Goal: Complete application form: Complete application form

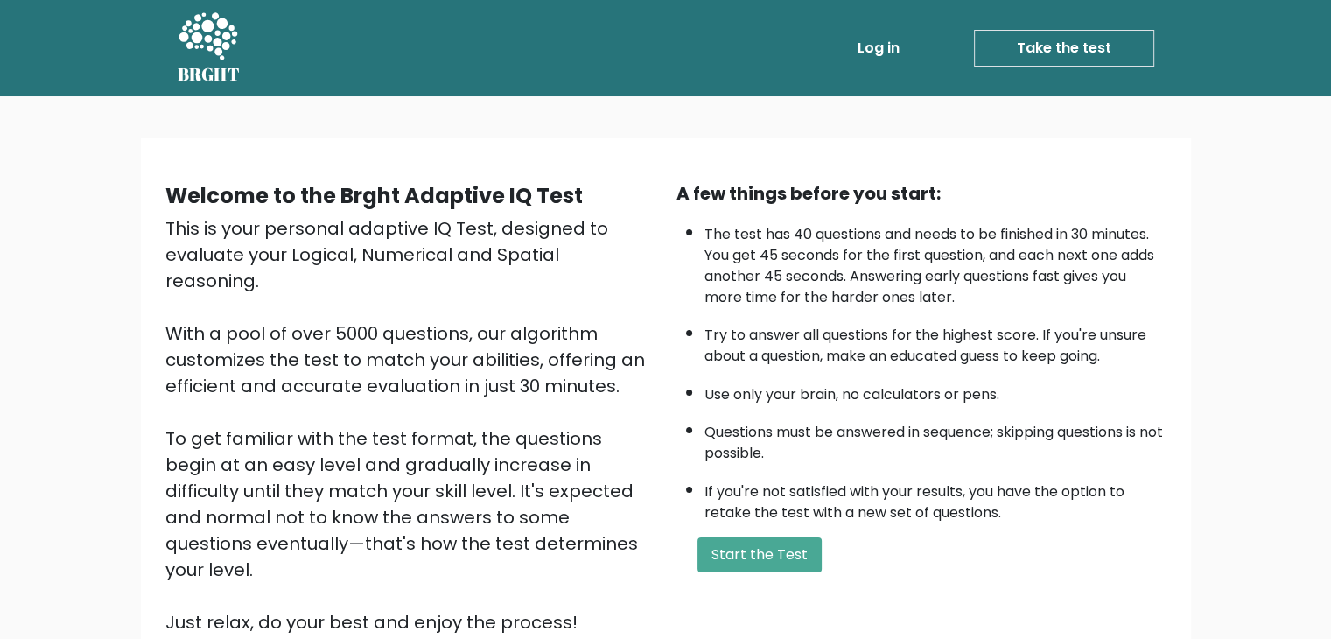
click at [892, 55] on link "Log in" at bounding box center [878, 48] width 56 height 35
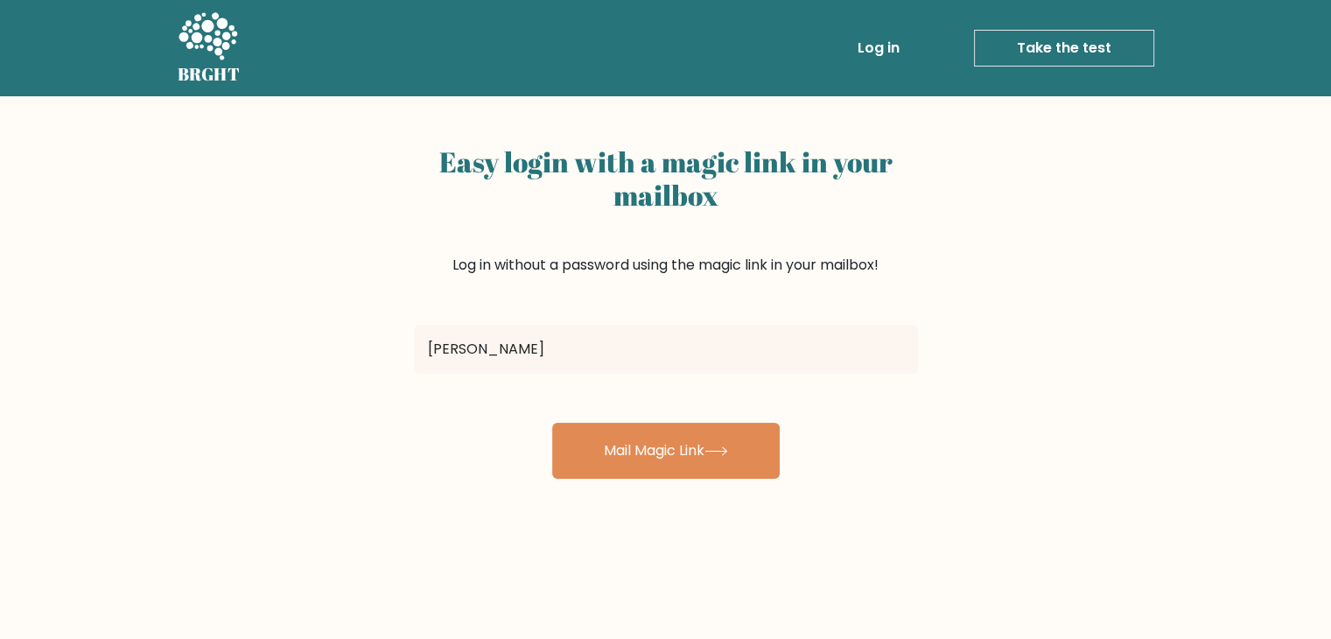
type input "Ducanh213207@gmail.com"
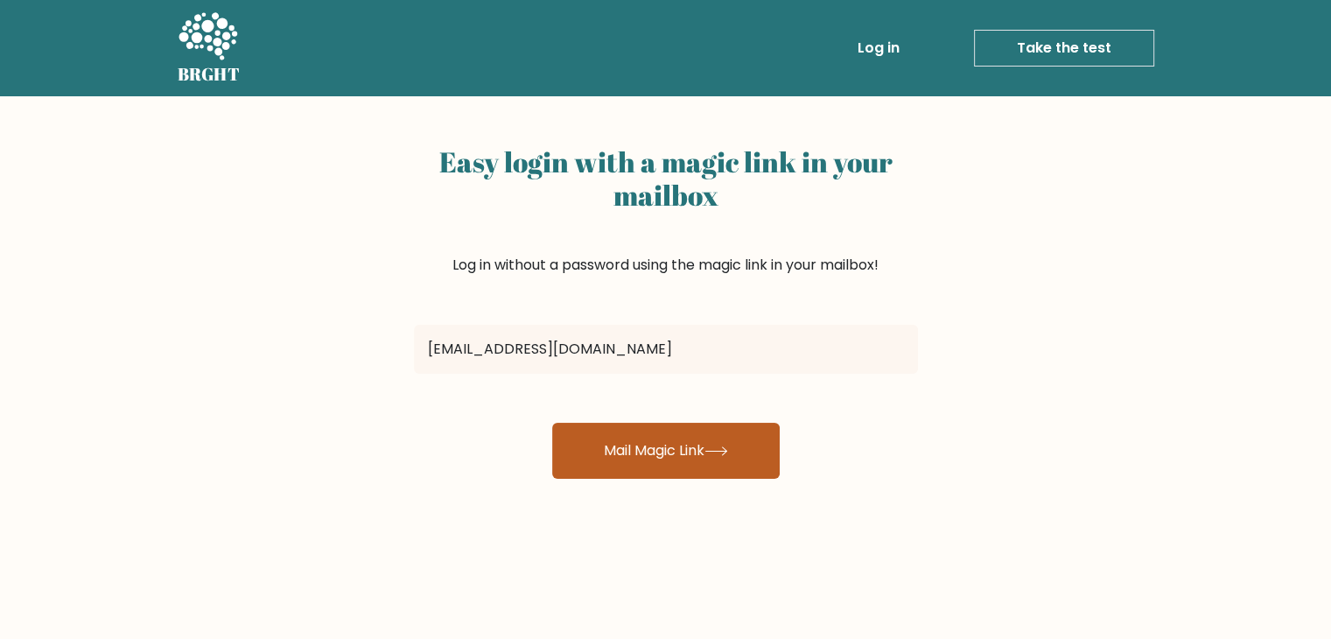
click at [621, 458] on button "Mail Magic Link" at bounding box center [665, 451] width 227 height 56
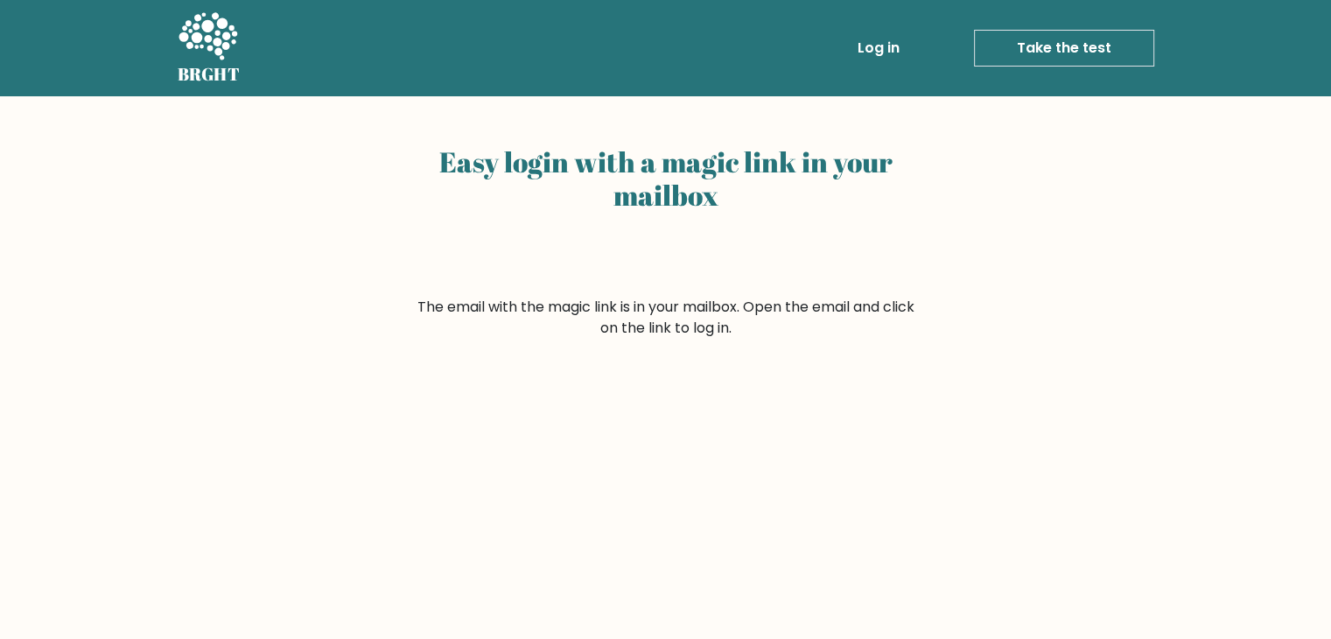
click at [875, 60] on link "Log in" at bounding box center [878, 48] width 56 height 35
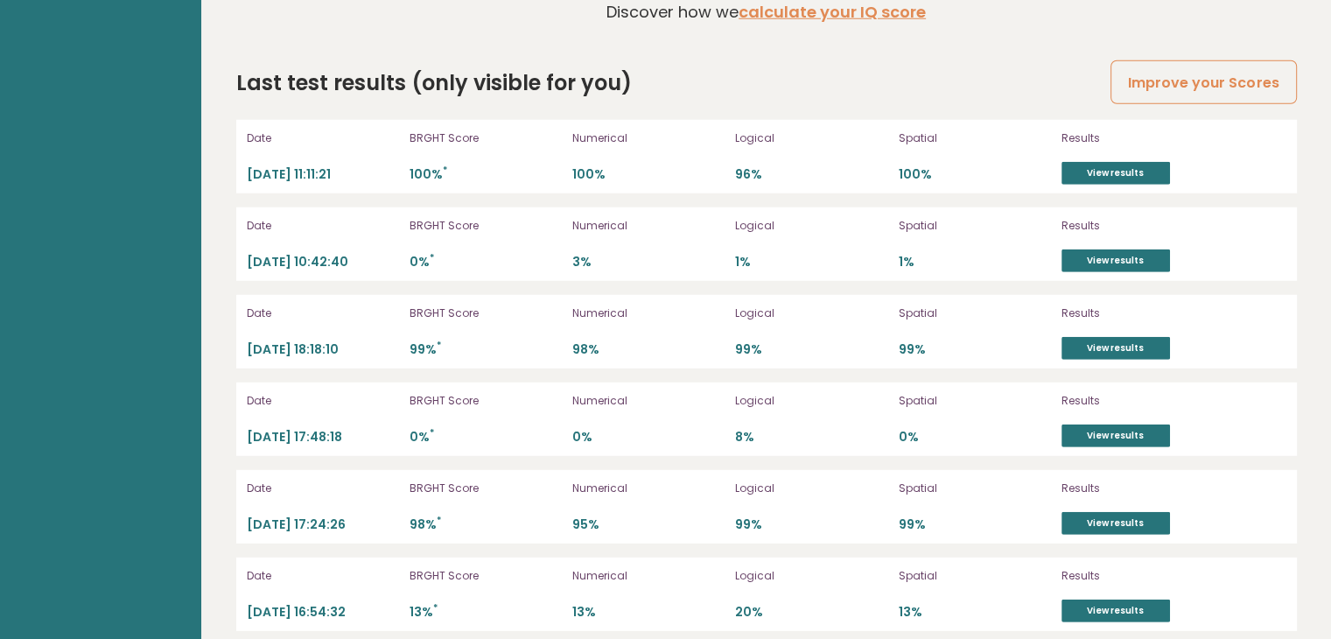
scroll to position [4927, 0]
click at [1092, 172] on link "View results" at bounding box center [1115, 174] width 108 height 23
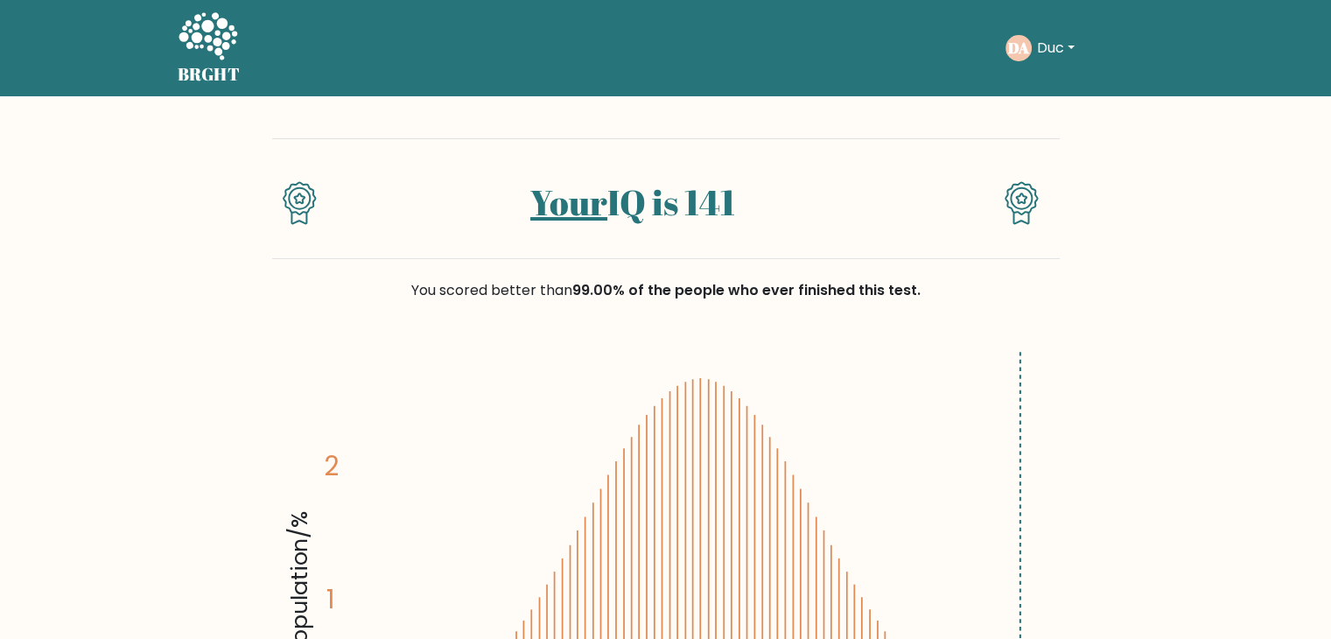
click at [205, 21] on icon at bounding box center [207, 35] width 59 height 47
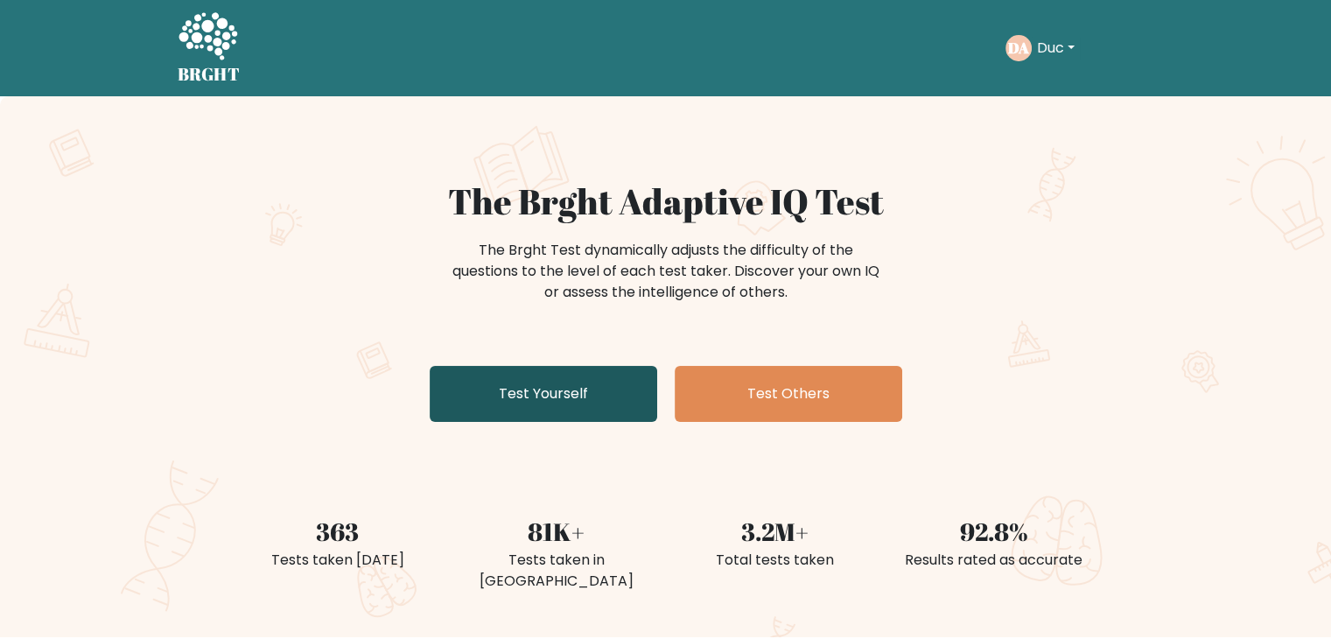
click at [601, 395] on link "Test Yourself" at bounding box center [543, 394] width 227 height 56
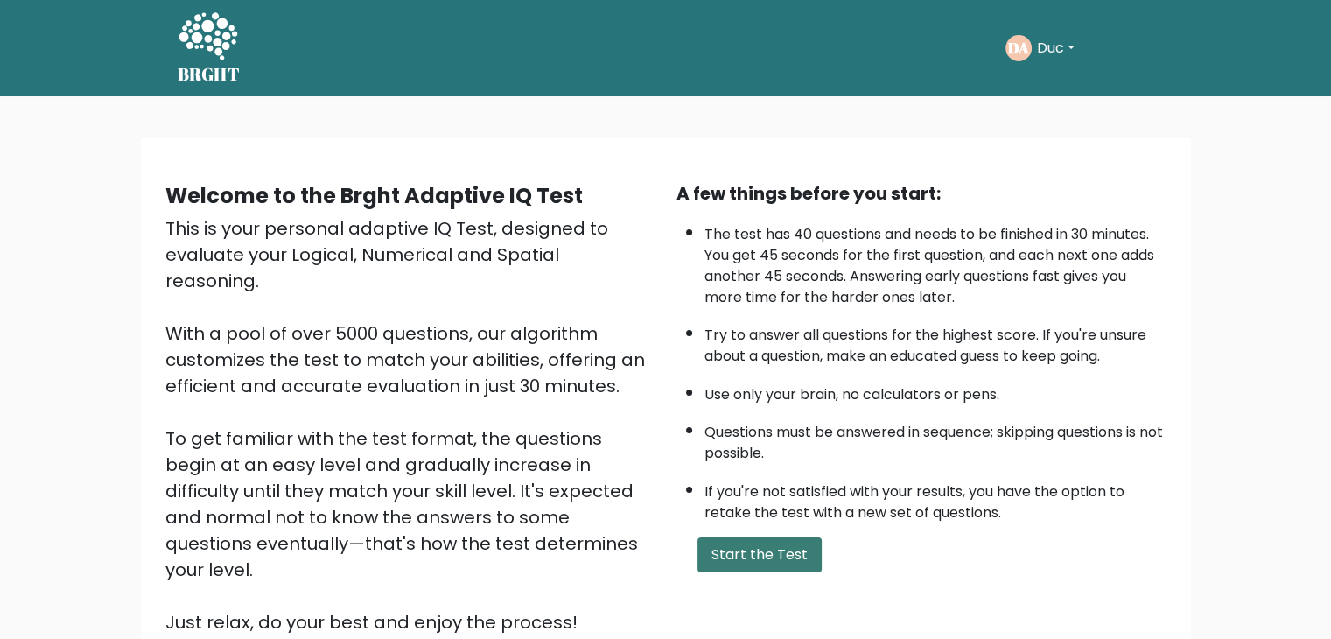
click at [751, 560] on button "Start the Test" at bounding box center [759, 554] width 124 height 35
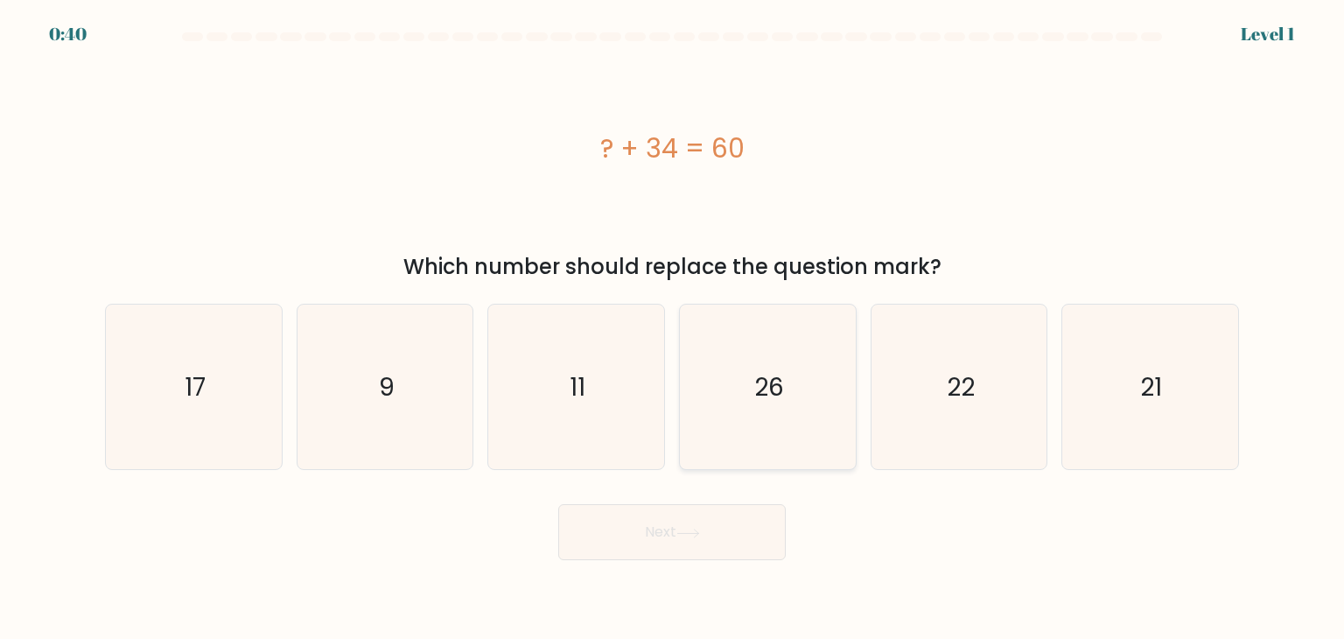
click at [771, 365] on icon "26" at bounding box center [767, 386] width 164 height 164
click at [673, 328] on input "d. 26" at bounding box center [672, 323] width 1 height 9
radio input "true"
click at [716, 556] on button "Next" at bounding box center [671, 532] width 227 height 56
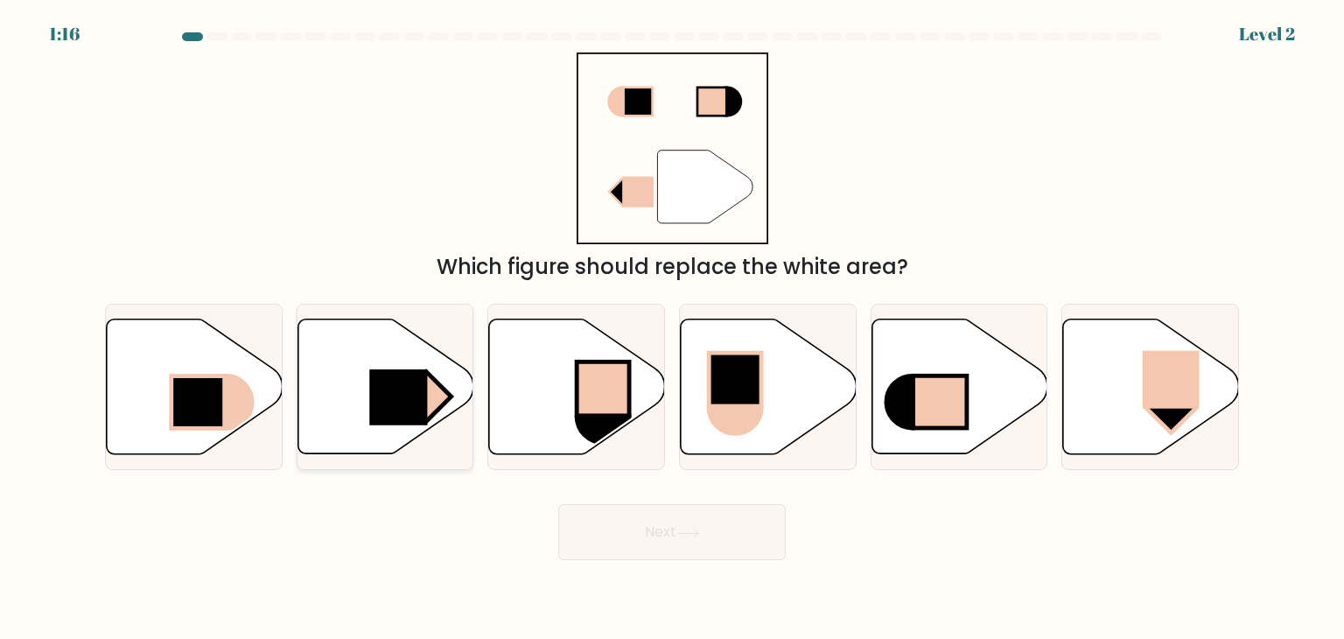
click at [399, 418] on rect at bounding box center [398, 397] width 58 height 56
click at [672, 328] on input "b." at bounding box center [672, 323] width 1 height 9
radio input "true"
click at [619, 542] on button "Next" at bounding box center [671, 532] width 227 height 56
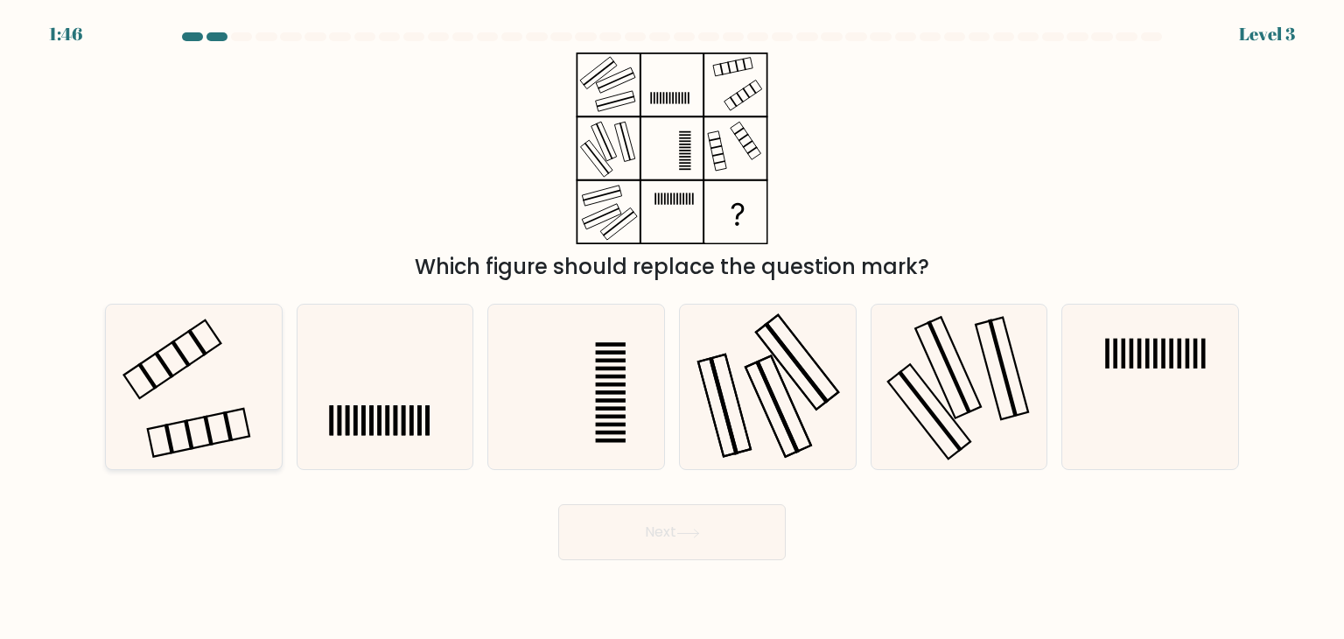
click at [247, 381] on icon at bounding box center [193, 386] width 164 height 164
click at [672, 328] on input "a." at bounding box center [672, 323] width 1 height 9
radio input "true"
click at [625, 517] on button "Next" at bounding box center [671, 532] width 227 height 56
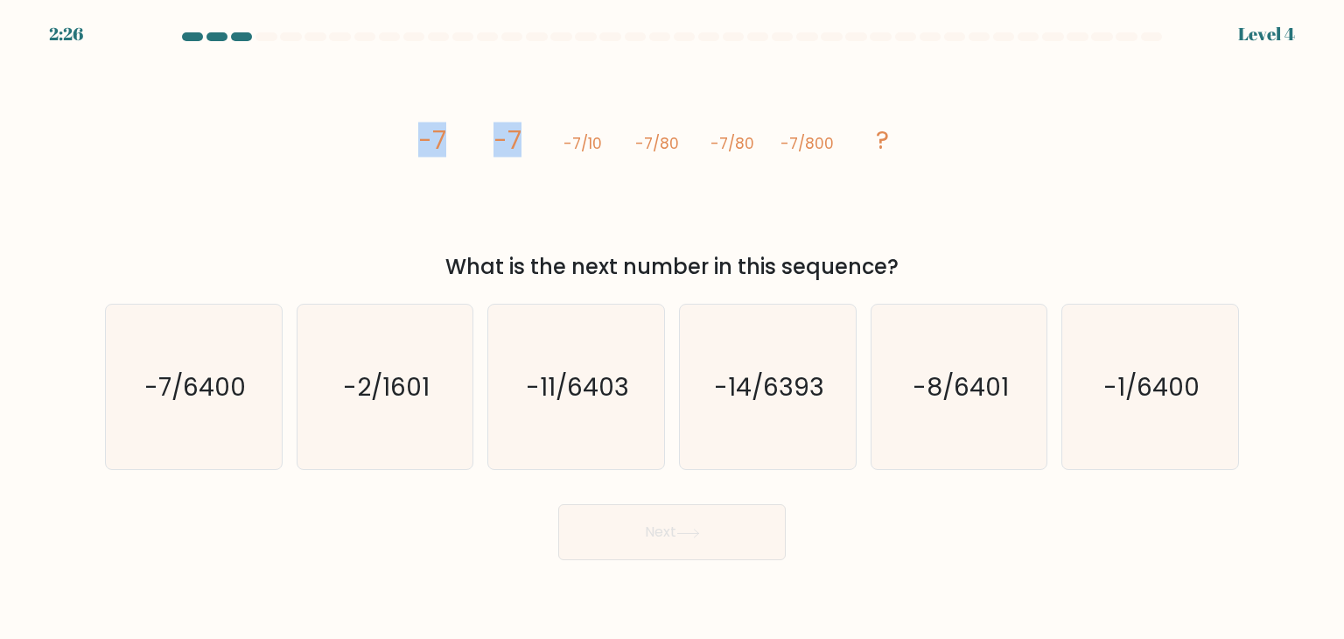
drag, startPoint x: 420, startPoint y: 142, endPoint x: 521, endPoint y: 132, distance: 101.9
click at [521, 132] on icon "image/svg+xml -7 -7 -7/10 -7/80 -7/80 -7/800 ?" at bounding box center [671, 148] width 525 height 192
click at [535, 134] on icon "image/svg+xml -7 -7 -7/10 -7/80 -7/80 -7/800 ?" at bounding box center [671, 148] width 525 height 192
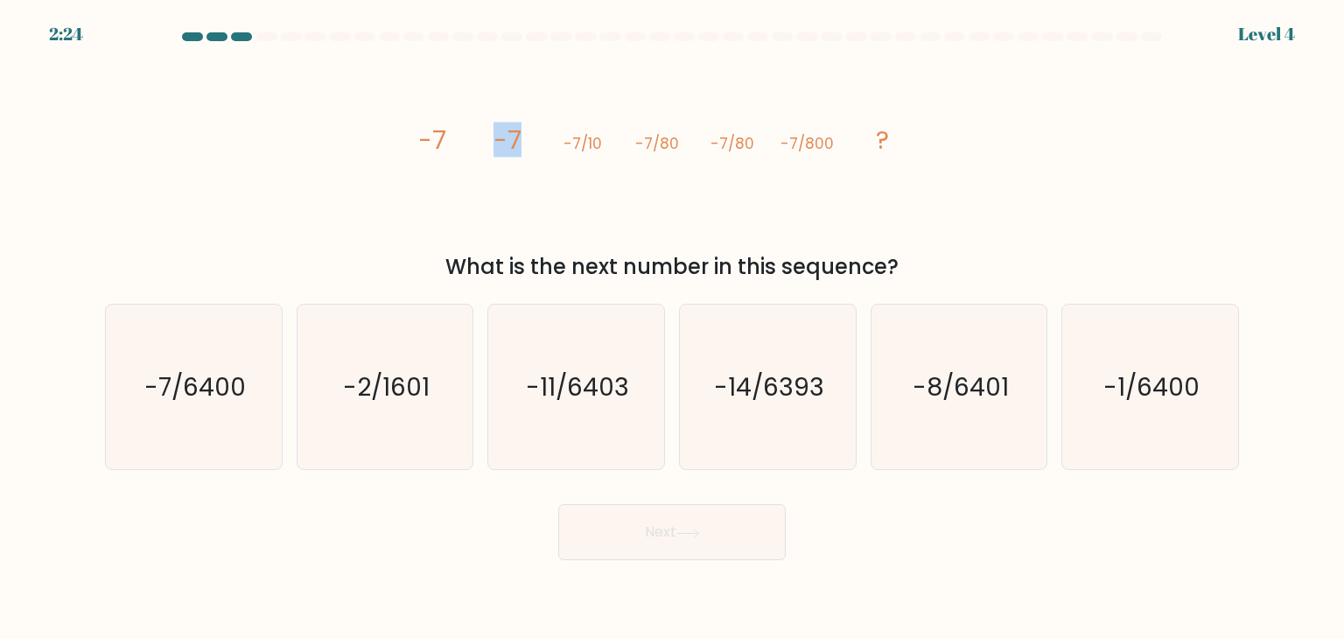
click at [535, 134] on icon "image/svg+xml -7 -7 -7/10 -7/80 -7/80 -7/800 ?" at bounding box center [671, 148] width 525 height 192
drag, startPoint x: 812, startPoint y: 143, endPoint x: 833, endPoint y: 144, distance: 21.1
click at [833, 144] on tspan "-7/800" at bounding box center [806, 143] width 53 height 21
click at [835, 226] on icon "image/svg+xml -7 -7 -7/10 -7/80 -7/80 -7/800 ?" at bounding box center [671, 148] width 525 height 192
click at [173, 388] on text "-7/6400" at bounding box center [194, 386] width 101 height 35
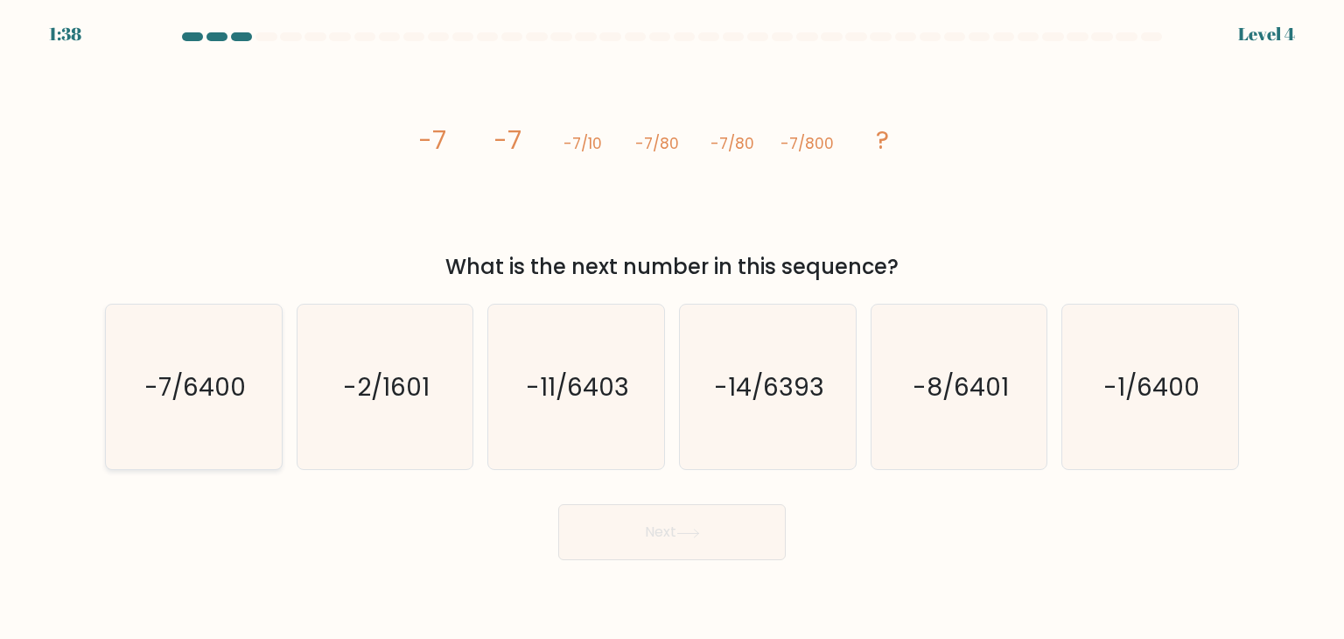
click at [672, 328] on input "a. -7/6400" at bounding box center [672, 323] width 1 height 9
radio input "true"
click at [670, 542] on button "Next" at bounding box center [671, 532] width 227 height 56
click at [682, 550] on button "Next" at bounding box center [671, 532] width 227 height 56
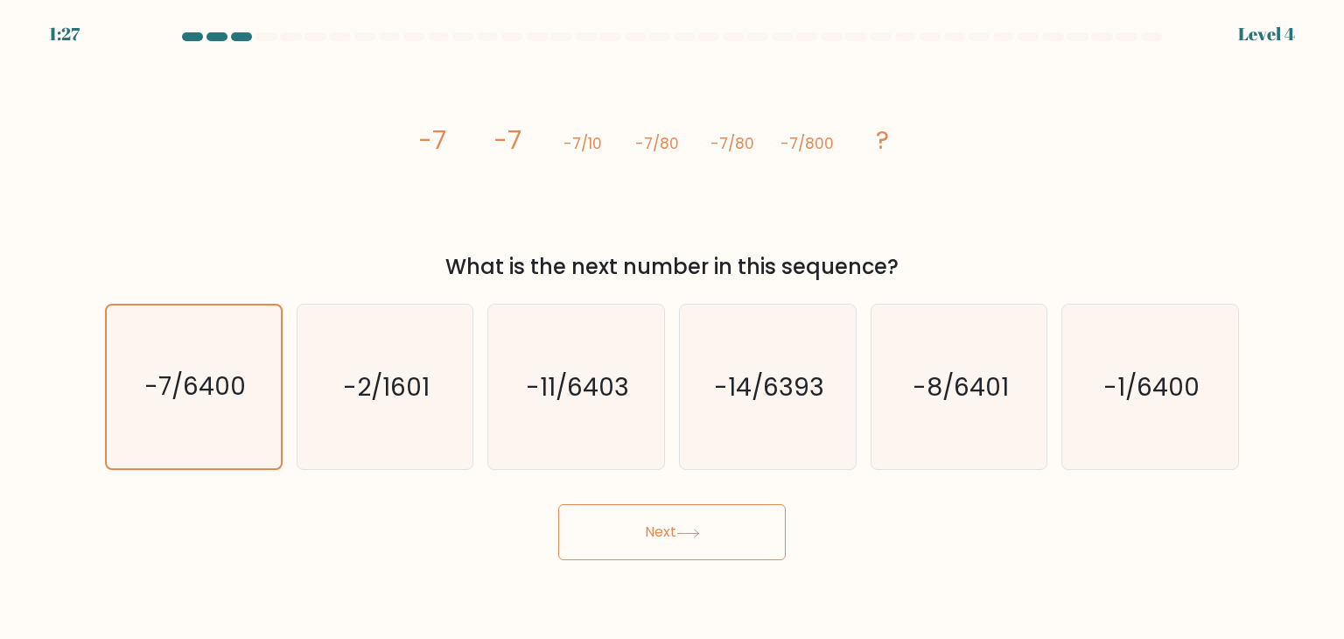
click at [682, 550] on button "Next" at bounding box center [671, 532] width 227 height 56
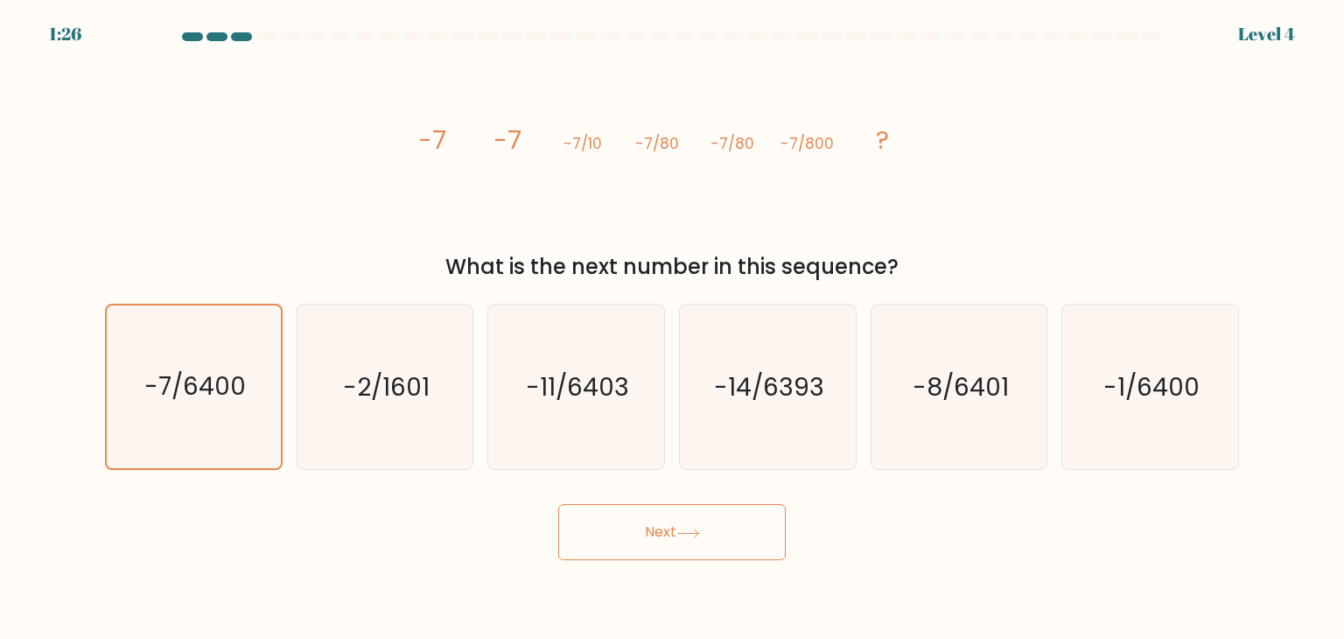
click at [682, 550] on button "Next" at bounding box center [671, 532] width 227 height 56
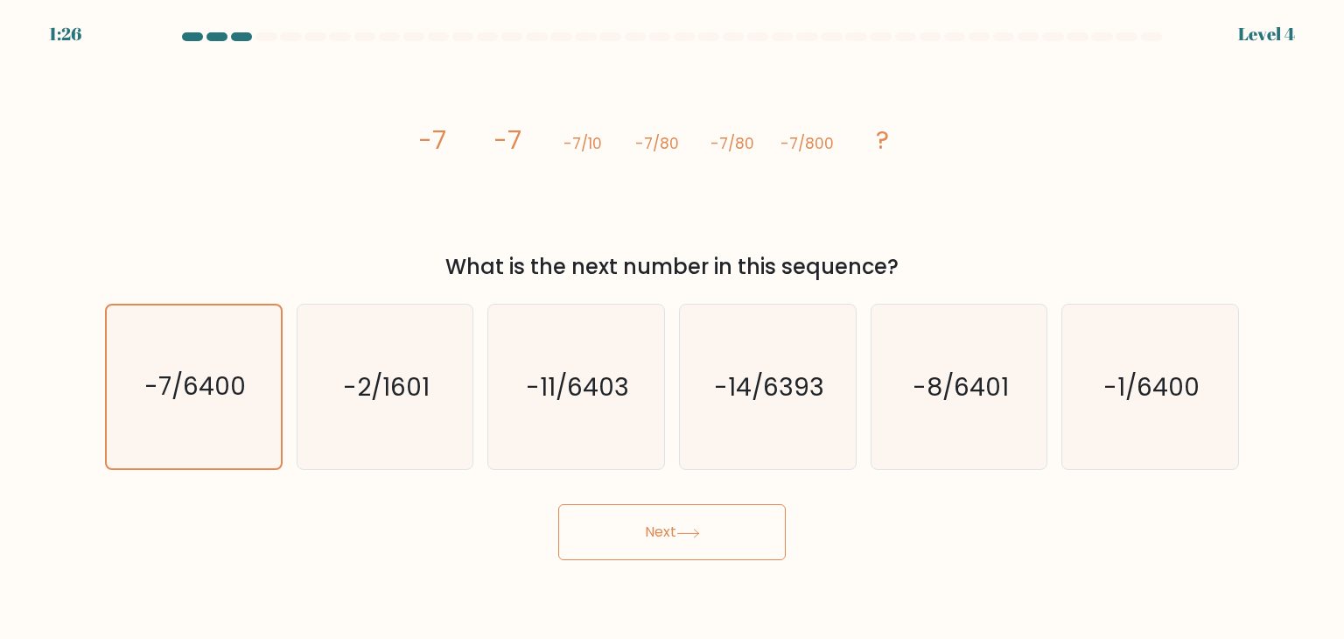
click at [682, 550] on button "Next" at bounding box center [671, 532] width 227 height 56
click at [679, 549] on button "Next" at bounding box center [671, 532] width 227 height 56
click at [722, 543] on button "Next" at bounding box center [671, 532] width 227 height 56
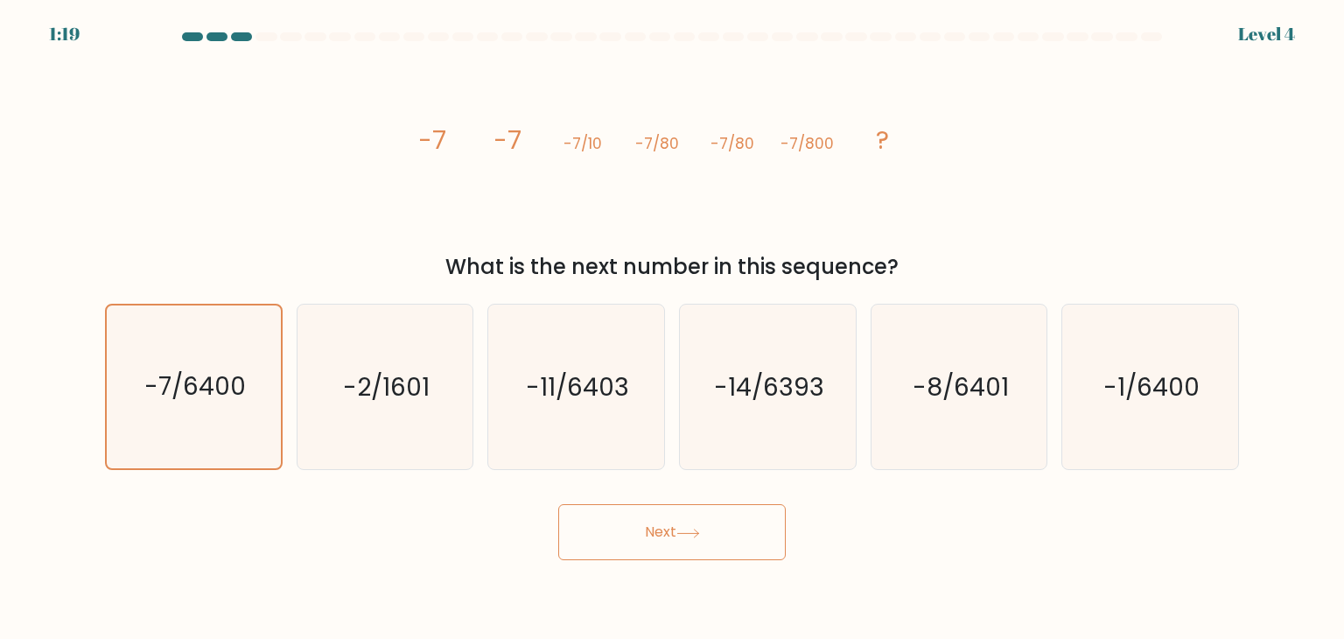
click at [722, 543] on button "Next" at bounding box center [671, 532] width 227 height 56
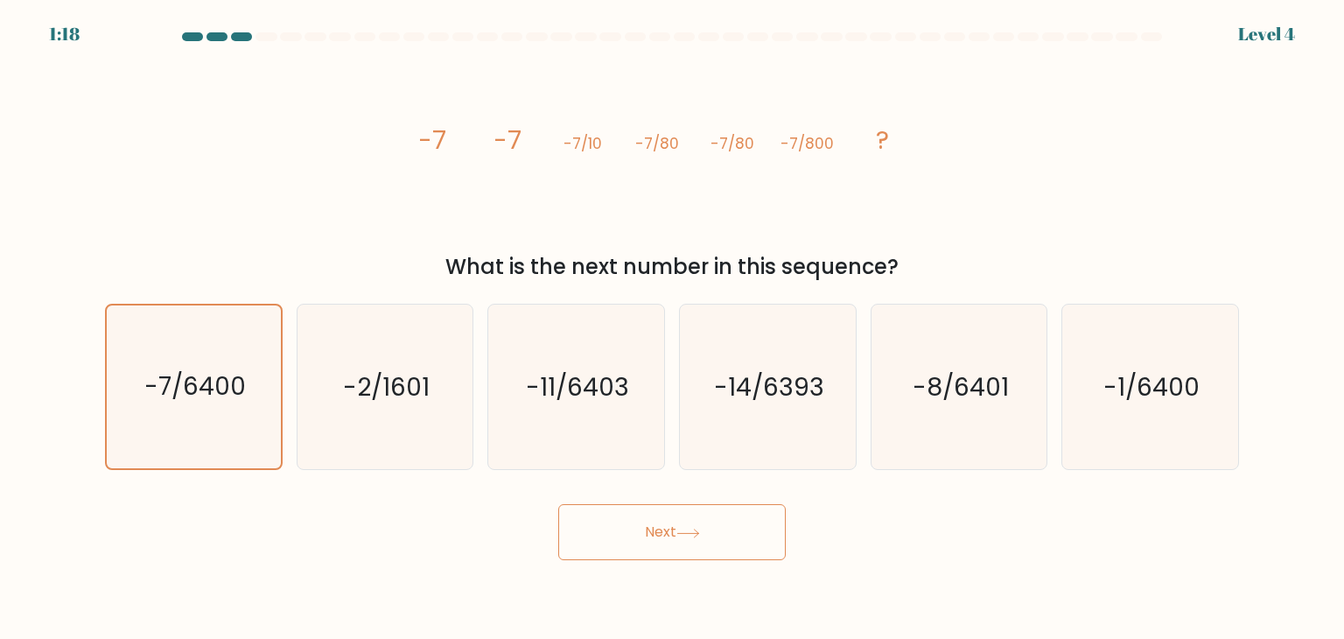
click at [722, 543] on button "Next" at bounding box center [671, 532] width 227 height 56
click at [161, 401] on text "-7/6400" at bounding box center [194, 387] width 101 height 34
click at [672, 328] on input "a. -7/6400" at bounding box center [672, 323] width 1 height 9
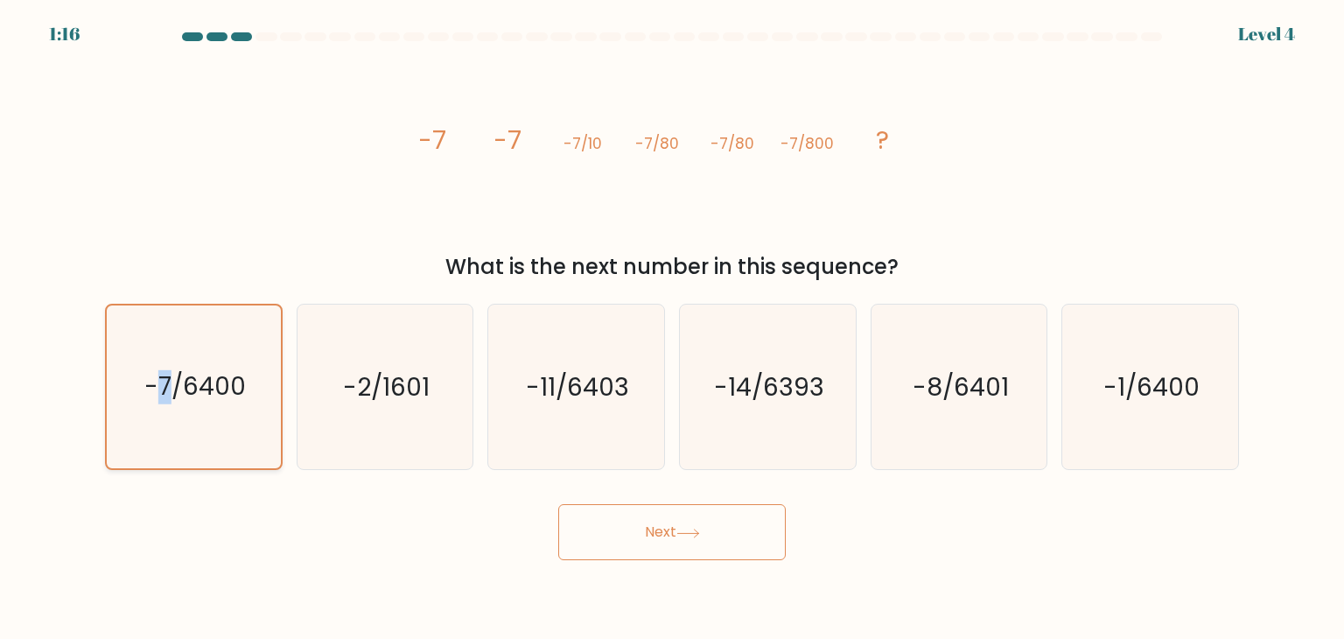
click at [161, 401] on text "-7/6400" at bounding box center [194, 387] width 101 height 34
click at [672, 328] on input "a. -7/6400" at bounding box center [672, 323] width 1 height 9
click at [657, 529] on button "Next" at bounding box center [671, 532] width 227 height 56
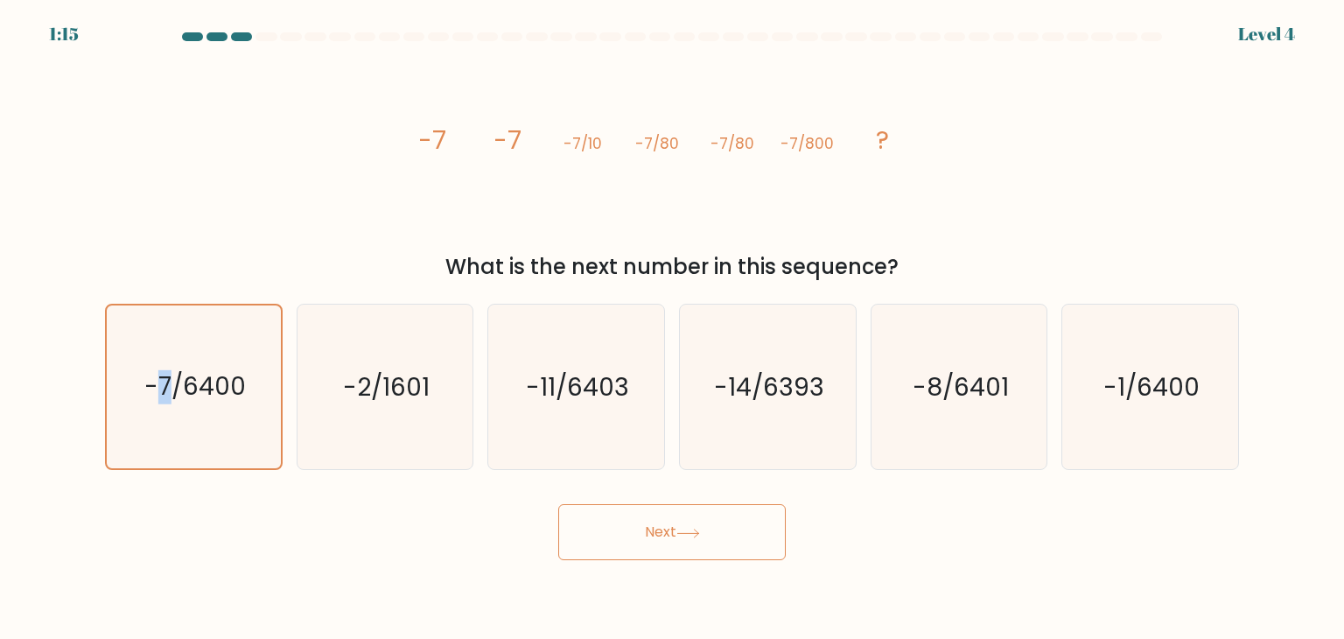
click at [657, 529] on button "Next" at bounding box center [671, 532] width 227 height 56
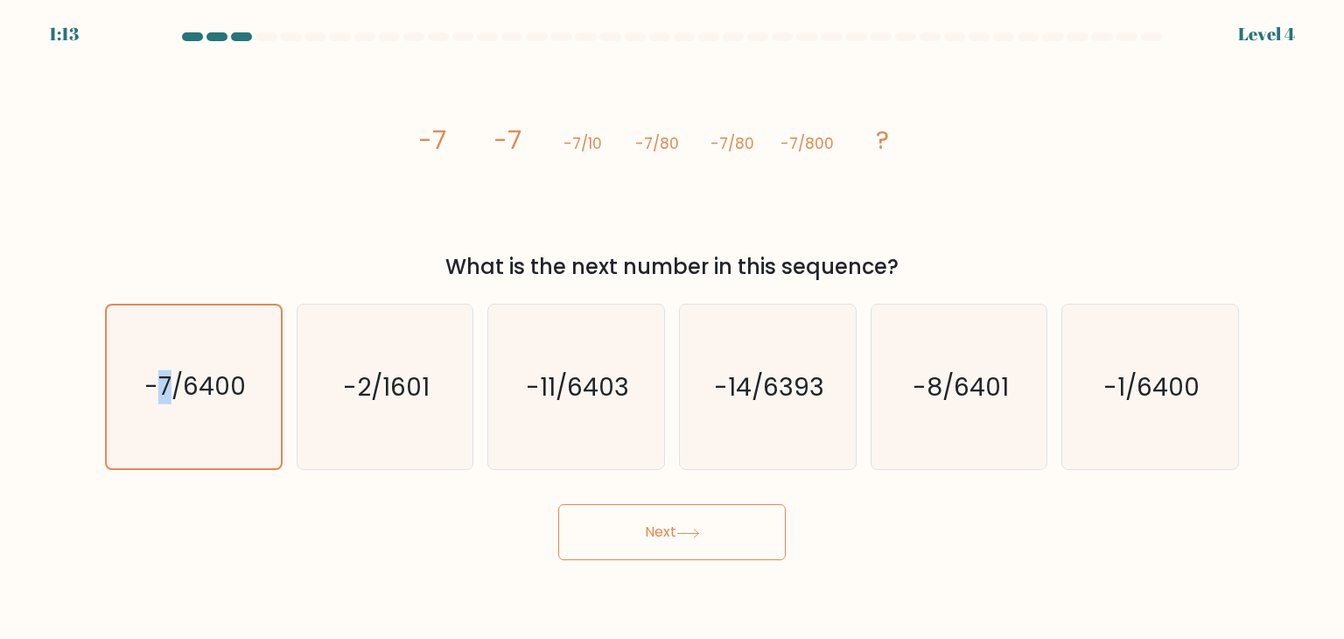
click at [657, 529] on button "Next" at bounding box center [671, 532] width 227 height 56
click at [670, 516] on button "Next" at bounding box center [671, 532] width 227 height 56
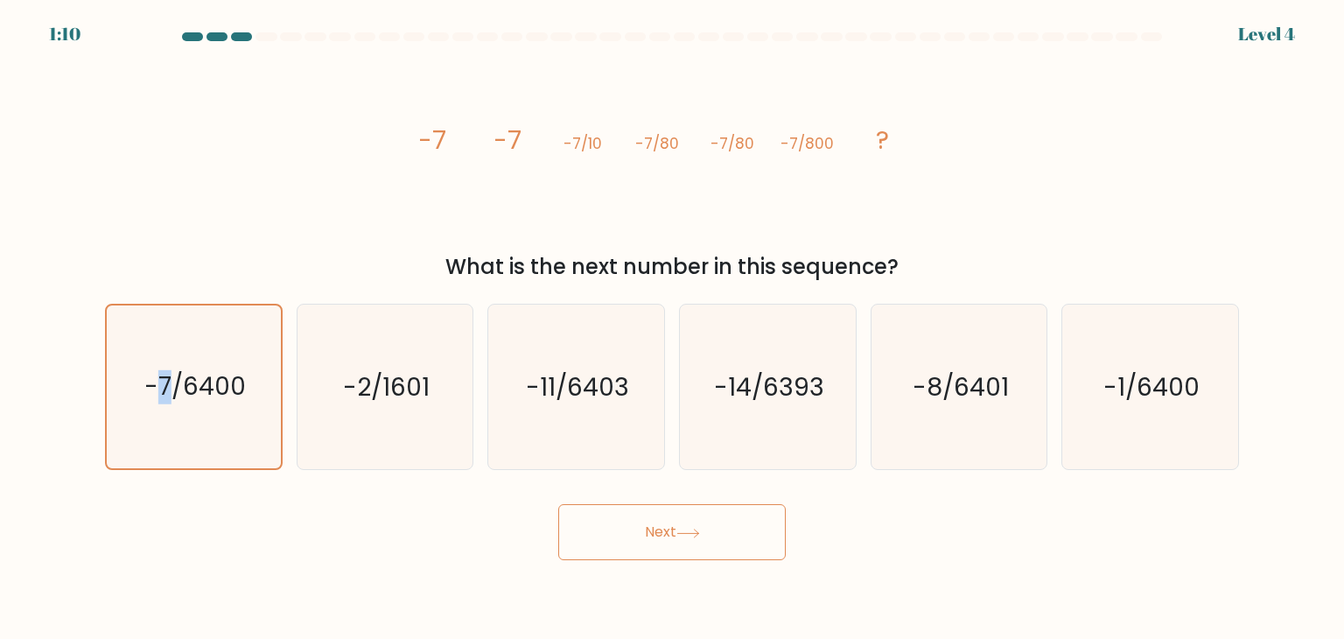
click at [670, 516] on button "Next" at bounding box center [671, 532] width 227 height 56
click at [265, 416] on icon "-7/6400" at bounding box center [193, 386] width 163 height 163
click at [672, 328] on input "a. -7/6400" at bounding box center [672, 323] width 1 height 9
click at [631, 524] on button "Next" at bounding box center [671, 532] width 227 height 56
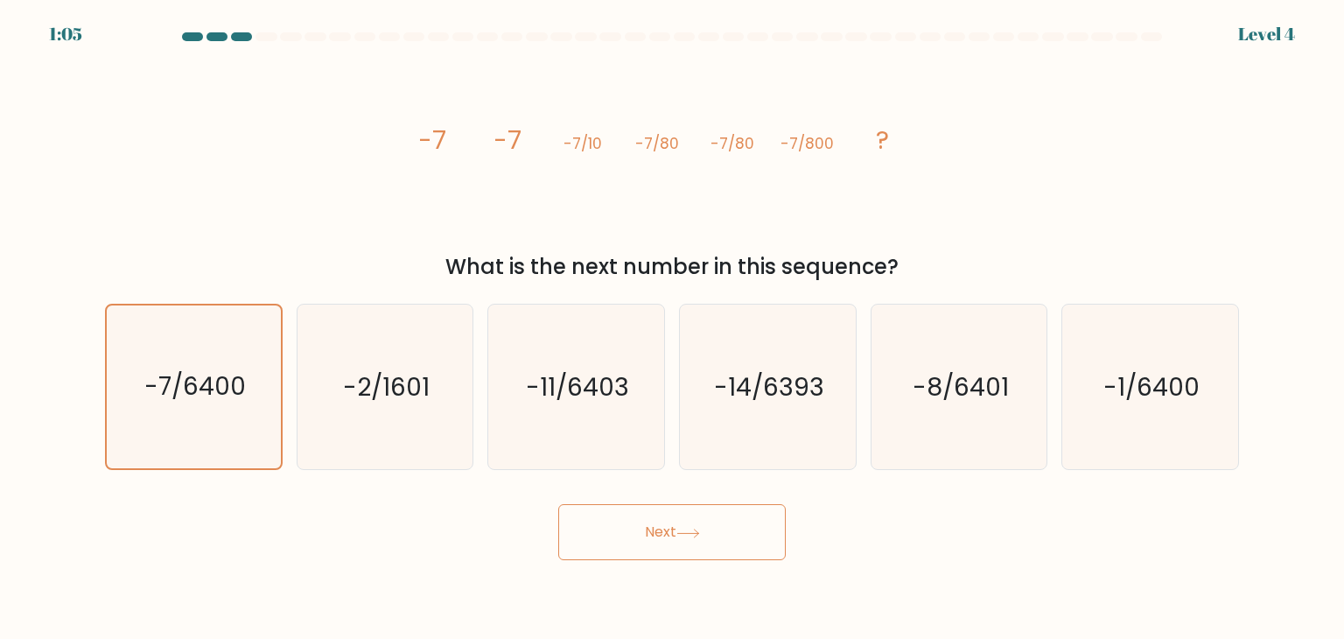
click at [631, 524] on button "Next" at bounding box center [671, 532] width 227 height 56
drag, startPoint x: 195, startPoint y: 37, endPoint x: 241, endPoint y: 48, distance: 46.9
click at [252, 44] on div at bounding box center [671, 40] width 1155 height 16
click at [584, 515] on button "Next" at bounding box center [671, 532] width 227 height 56
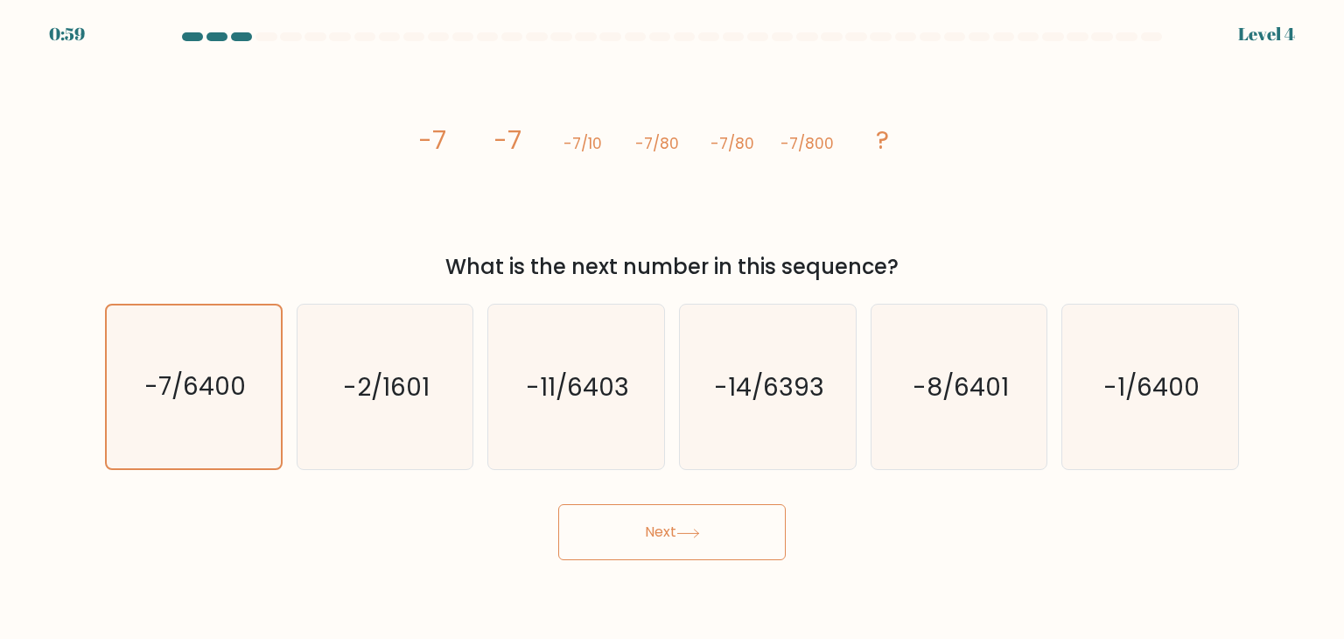
click at [584, 515] on button "Next" at bounding box center [671, 532] width 227 height 56
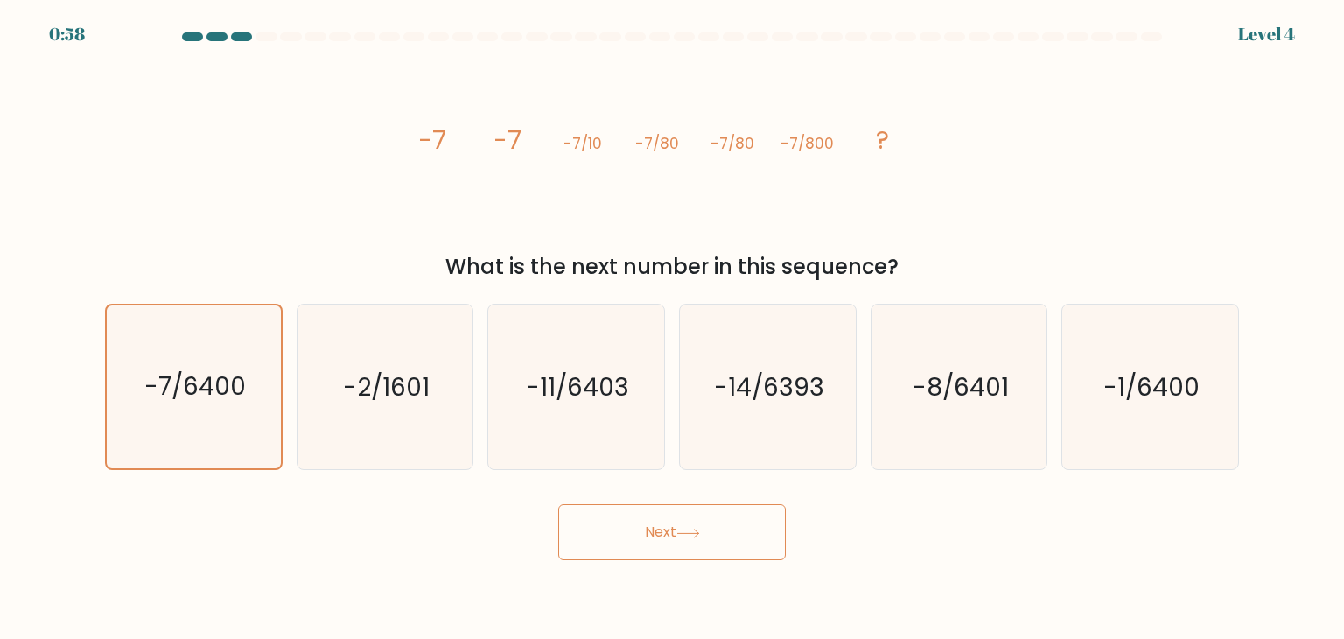
click at [584, 515] on button "Next" at bounding box center [671, 532] width 227 height 56
